Goal: Transaction & Acquisition: Purchase product/service

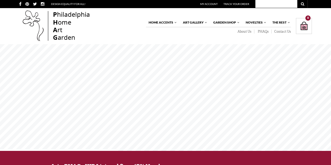
click at [264, 5] on input "text" at bounding box center [276, 4] width 42 height 8
type input "duck"
click at [297, 0] on button "submit" at bounding box center [302, 4] width 10 height 8
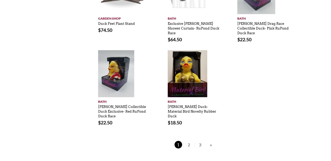
scroll to position [288, 0]
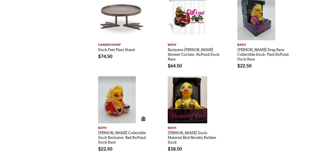
click at [120, 99] on img at bounding box center [117, 99] width 38 height 47
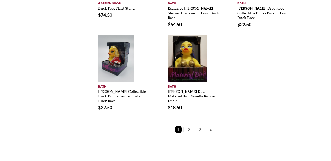
scroll to position [392, 0]
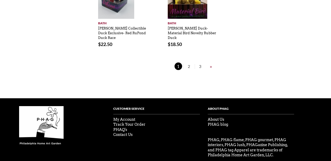
click at [209, 63] on link "»" at bounding box center [210, 66] width 5 height 7
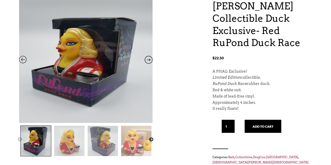
scroll to position [131, 0]
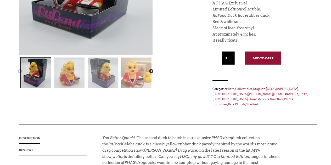
click at [260, 51] on button "Add to cart" at bounding box center [262, 57] width 37 height 13
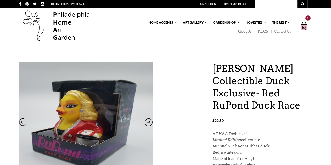
scroll to position [131, 0]
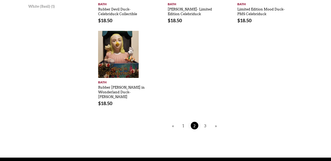
scroll to position [261, 0]
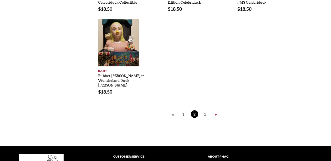
click at [214, 111] on link "»" at bounding box center [215, 114] width 5 height 7
